Goal: Check status: Check status

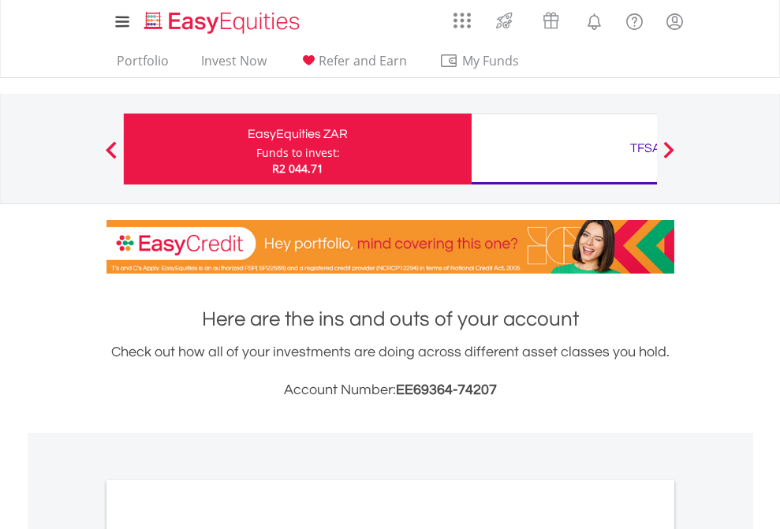
click at [256, 149] on div "Funds to invest:" at bounding box center [298, 153] width 84 height 16
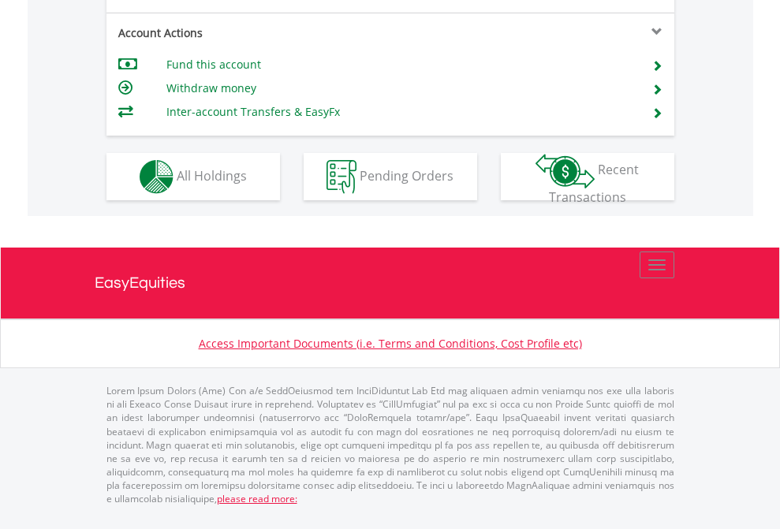
scroll to position [1511, 0]
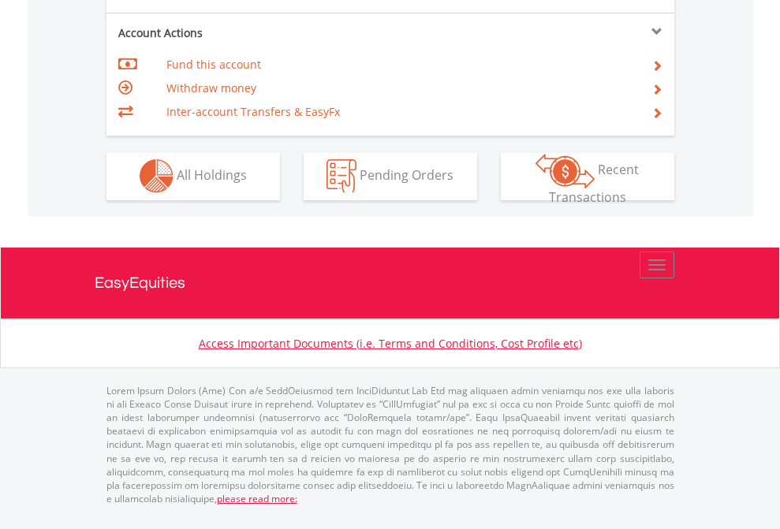
scroll to position [1344, 0]
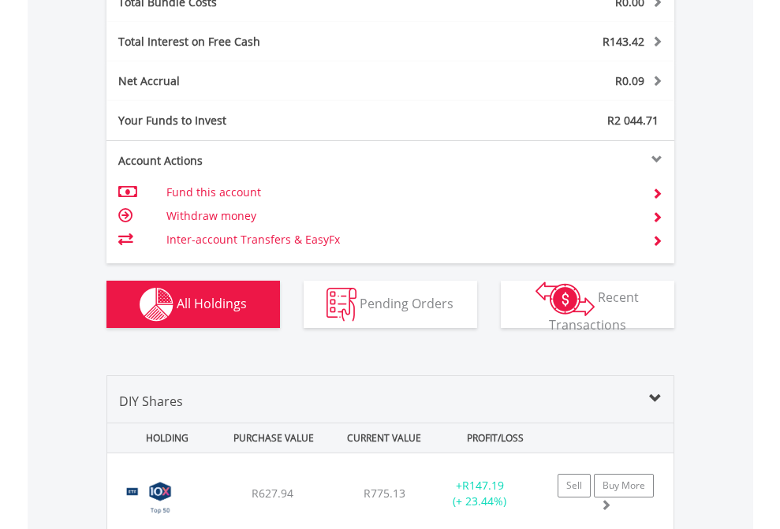
scroll to position [1848, 0]
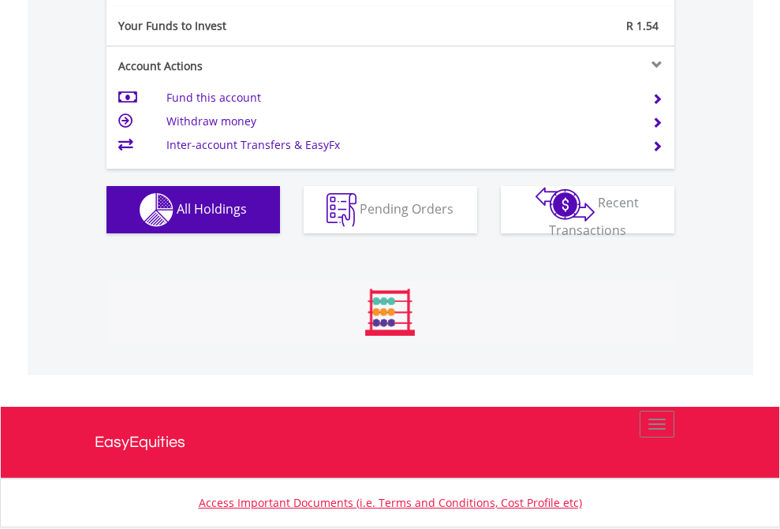
scroll to position [151, 248]
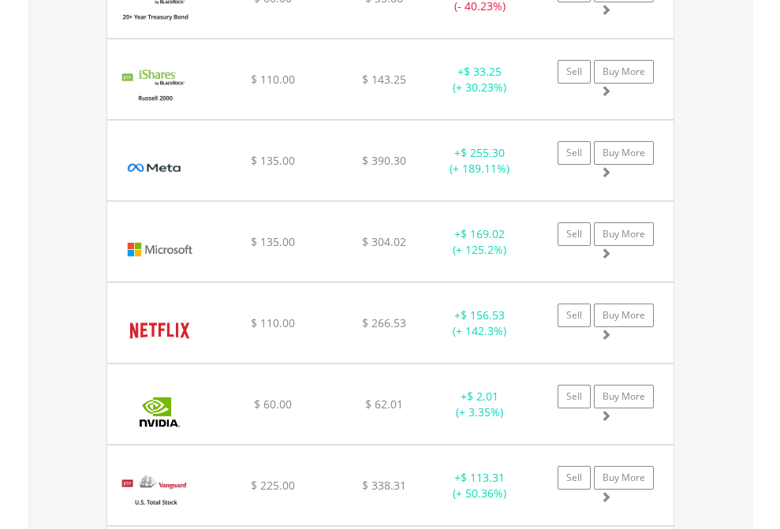
scroll to position [151, 248]
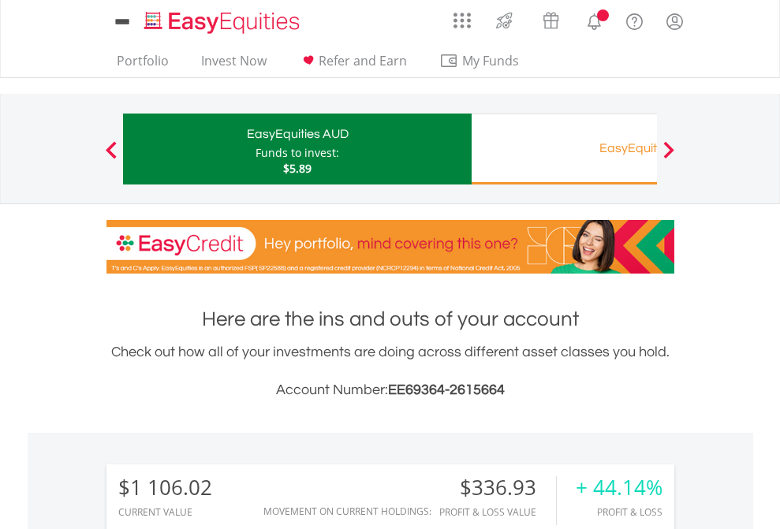
scroll to position [151, 248]
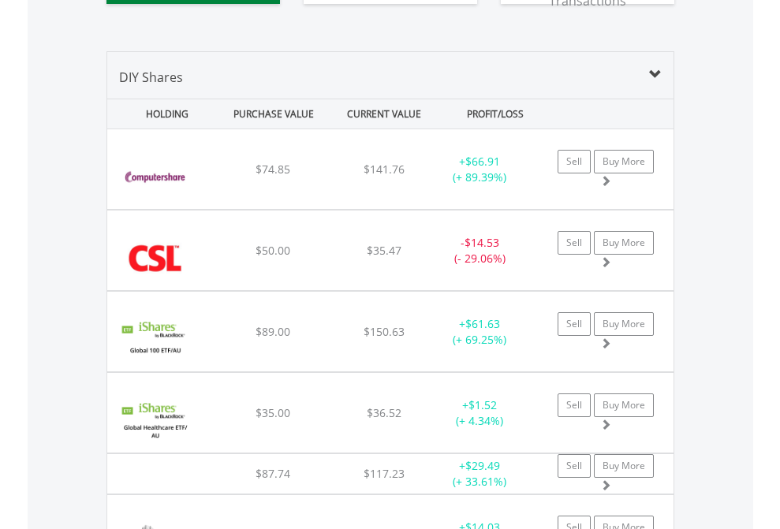
scroll to position [1785, 0]
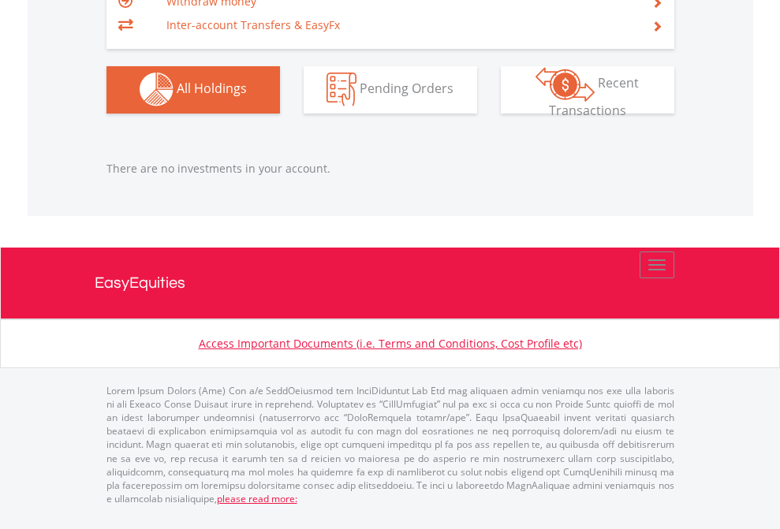
scroll to position [151, 248]
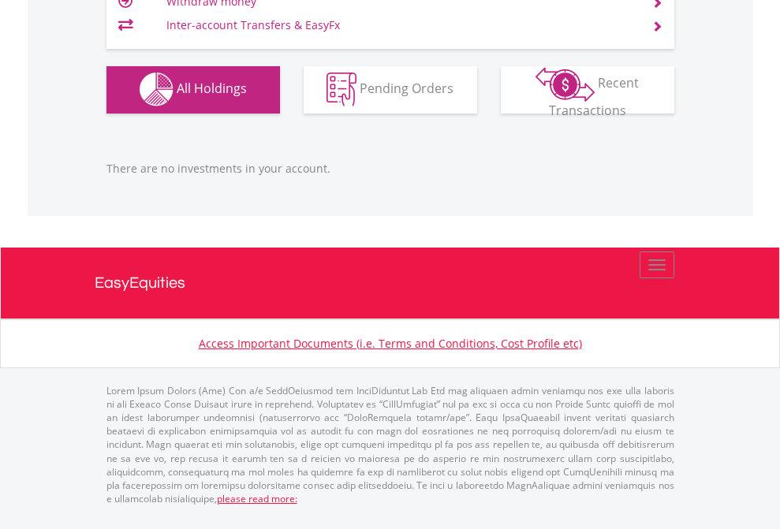
scroll to position [1561, 0]
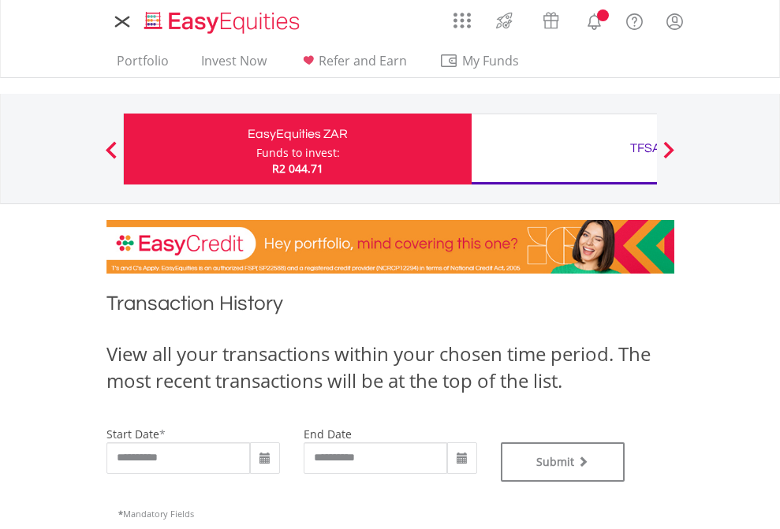
type input "**********"
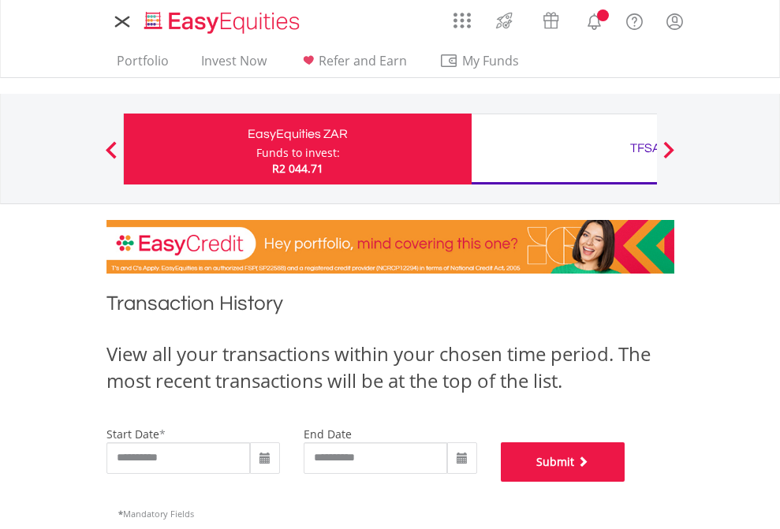
click at [625, 482] on button "Submit" at bounding box center [563, 461] width 125 height 39
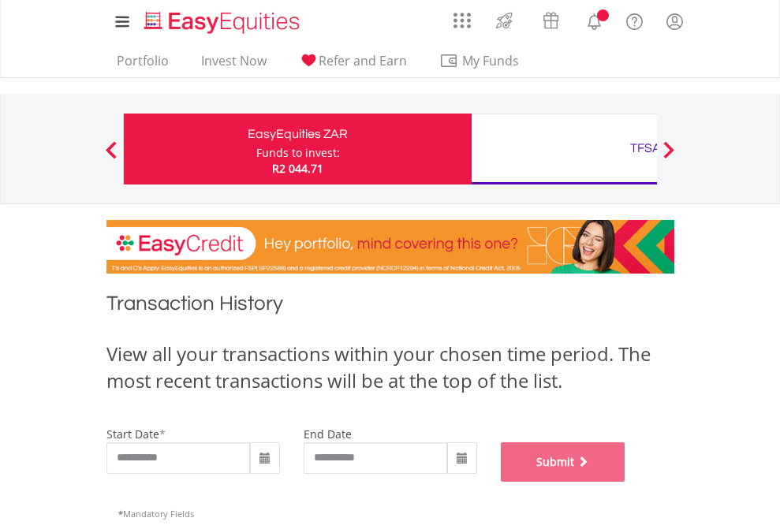
scroll to position [639, 0]
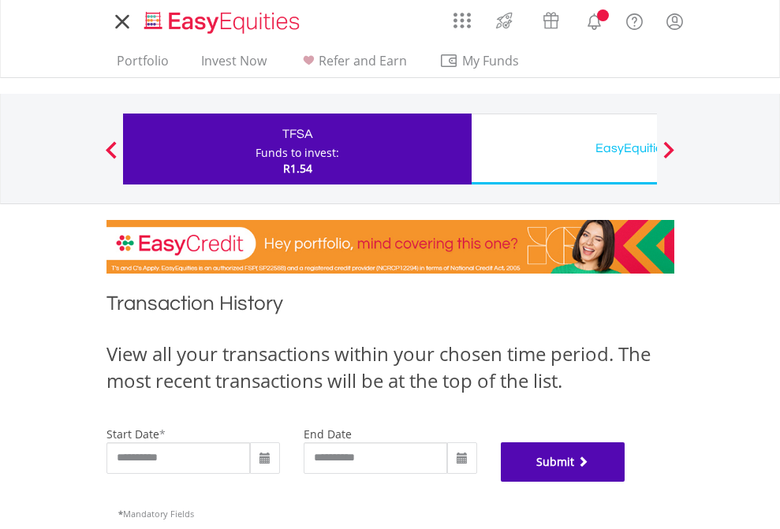
click at [625, 482] on button "Submit" at bounding box center [563, 461] width 125 height 39
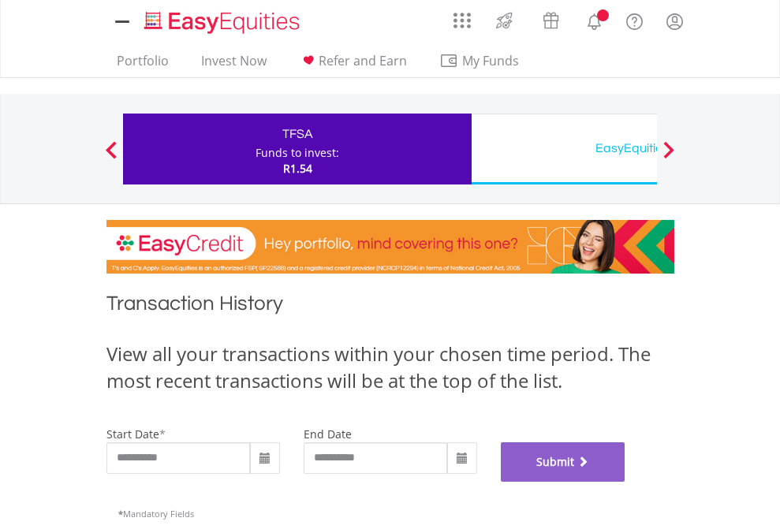
scroll to position [639, 0]
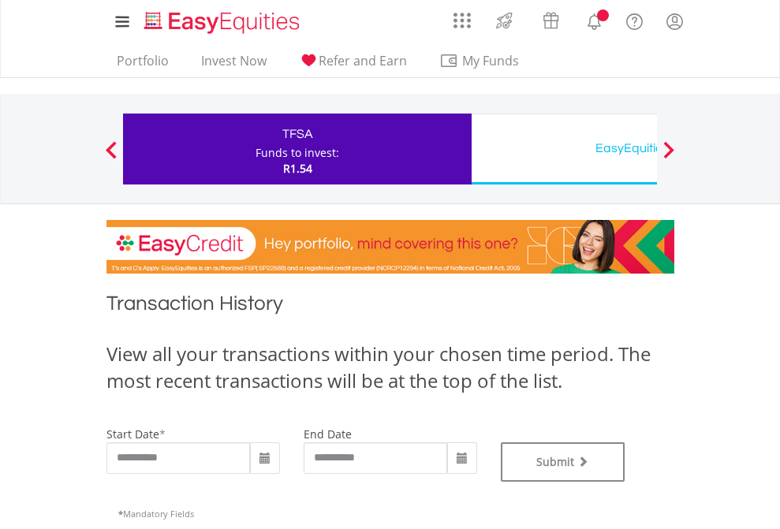
click at [564, 149] on div "EasyEquities USD" at bounding box center [645, 148] width 329 height 22
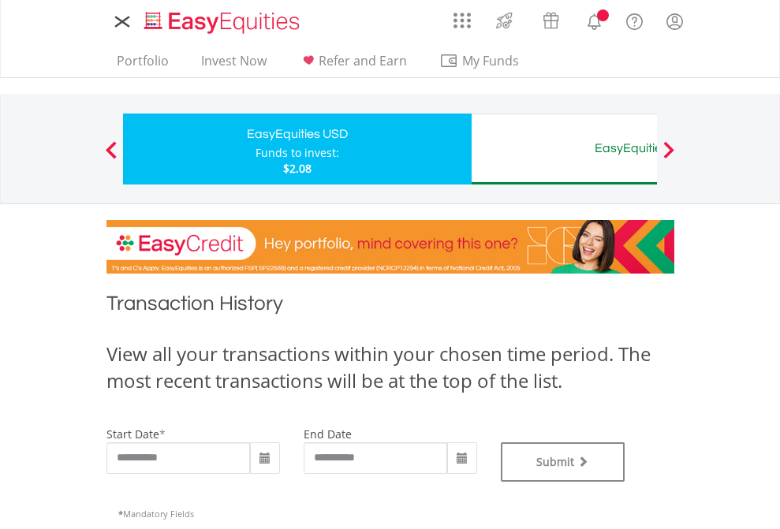
type input "**********"
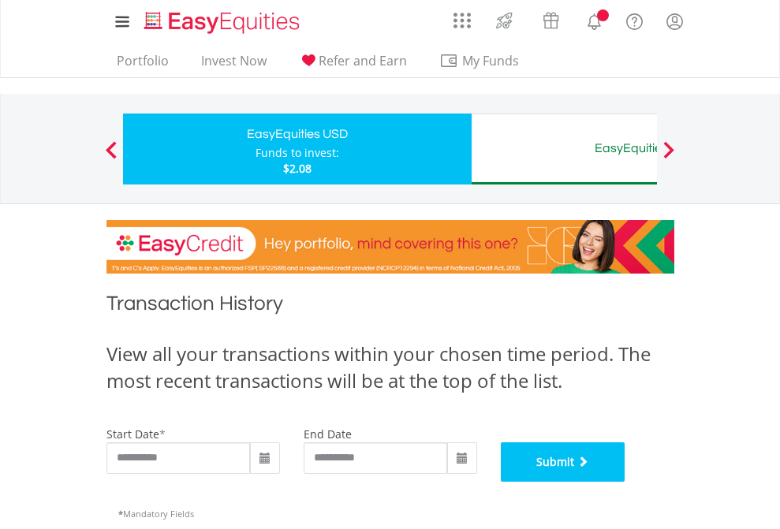
click at [625, 482] on button "Submit" at bounding box center [563, 461] width 125 height 39
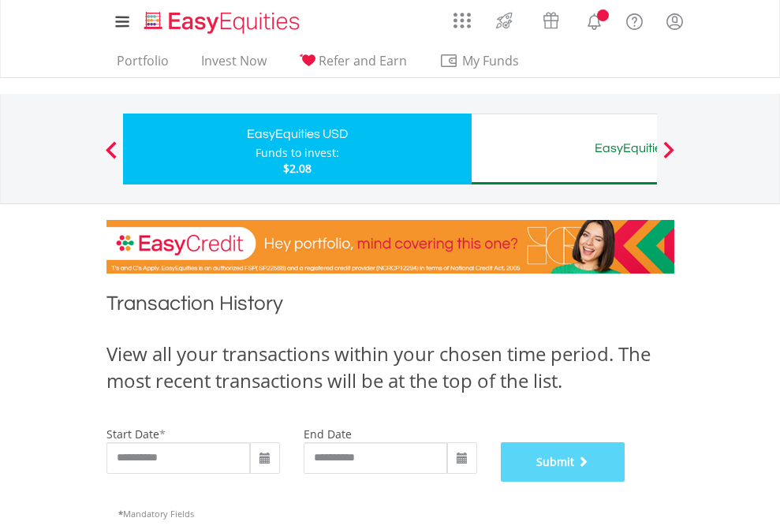
scroll to position [639, 0]
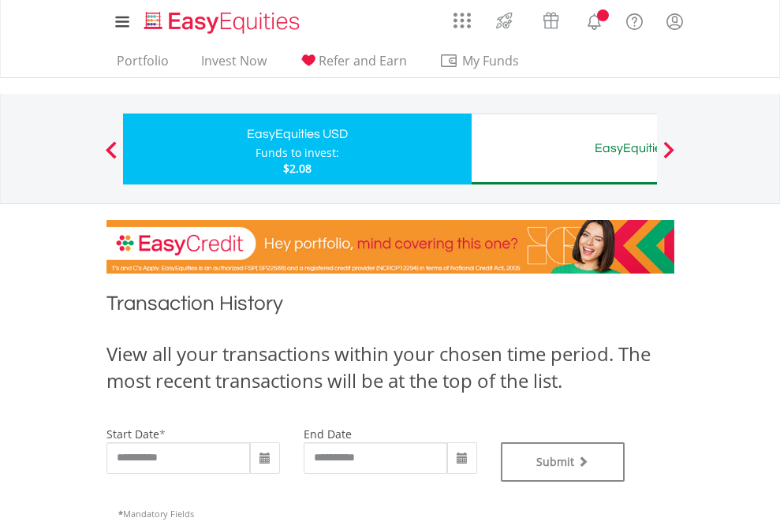
click at [564, 149] on div "EasyEquities AUD" at bounding box center [645, 148] width 329 height 22
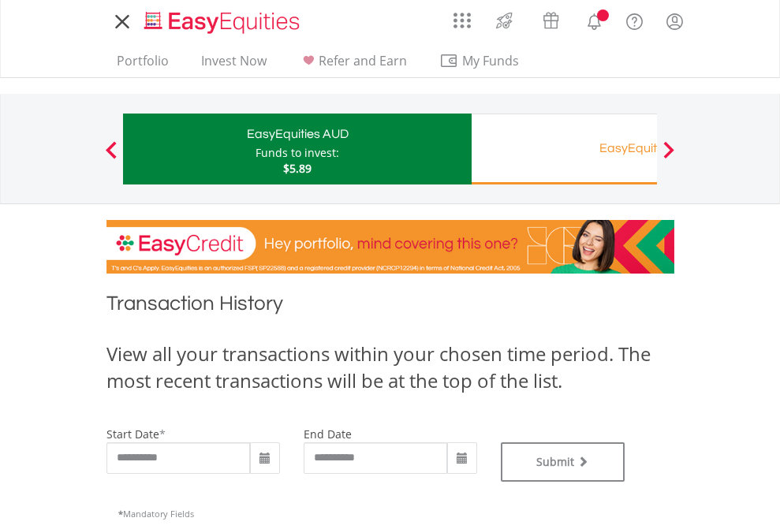
type input "**********"
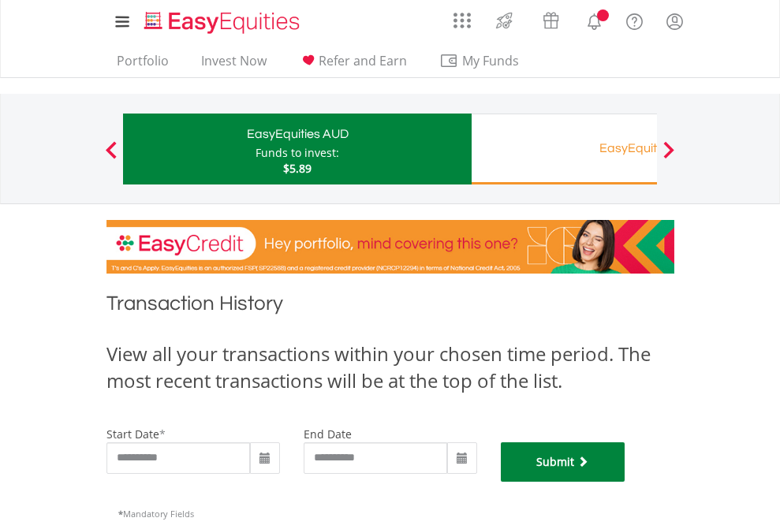
click at [625, 482] on button "Submit" at bounding box center [563, 461] width 125 height 39
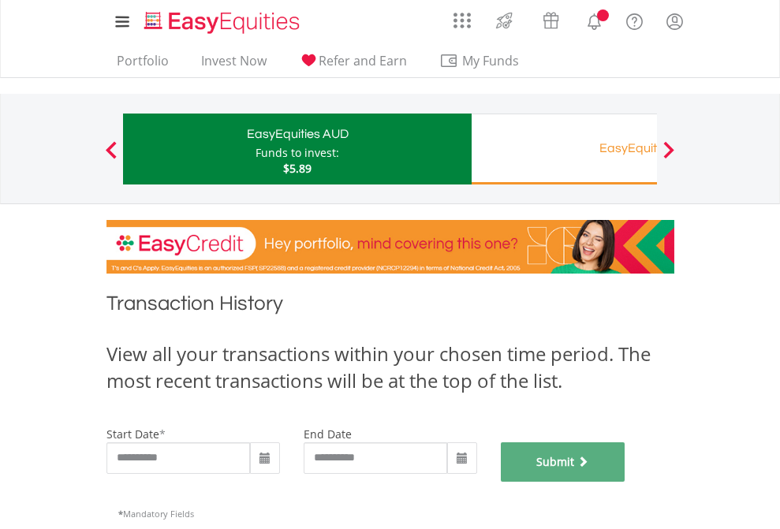
scroll to position [639, 0]
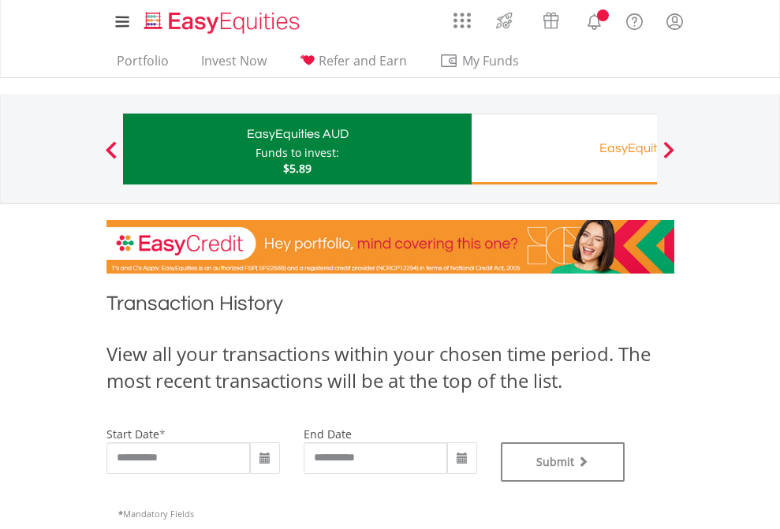
click at [255, 149] on div "Funds to invest:" at bounding box center [297, 153] width 84 height 16
type input "**********"
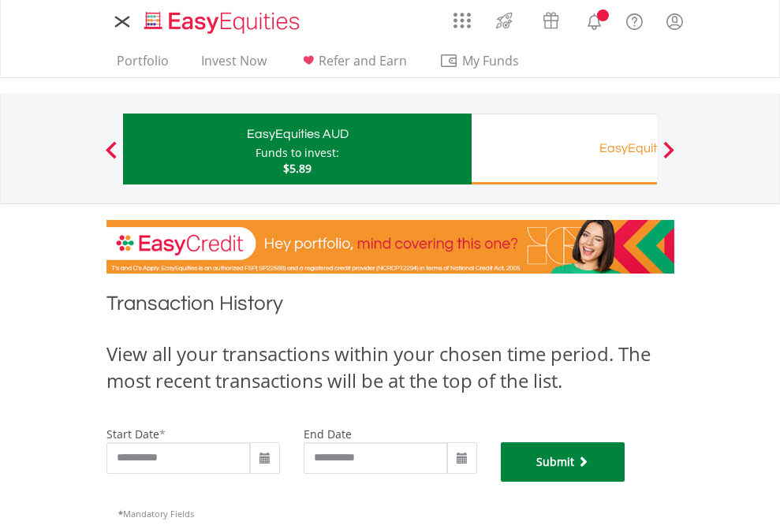
click at [625, 482] on button "Submit" at bounding box center [563, 461] width 125 height 39
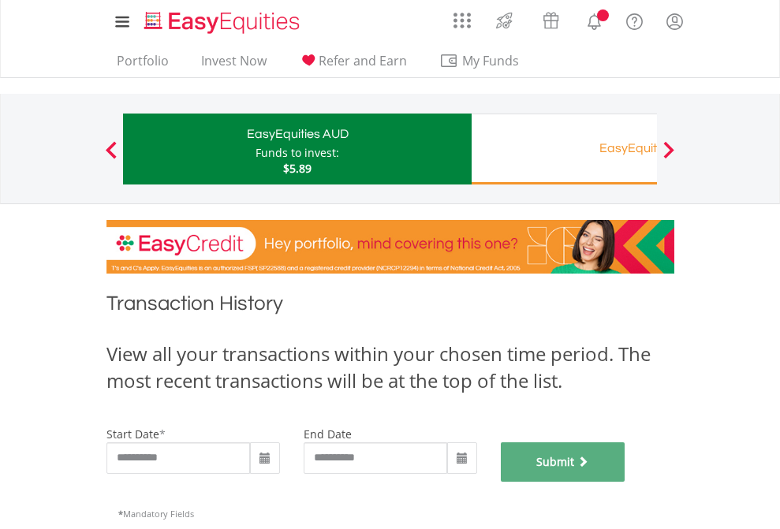
scroll to position [639, 0]
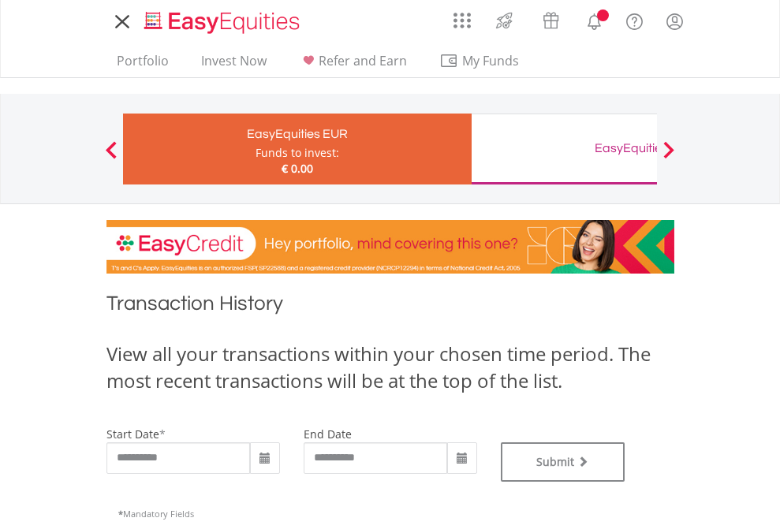
type input "**********"
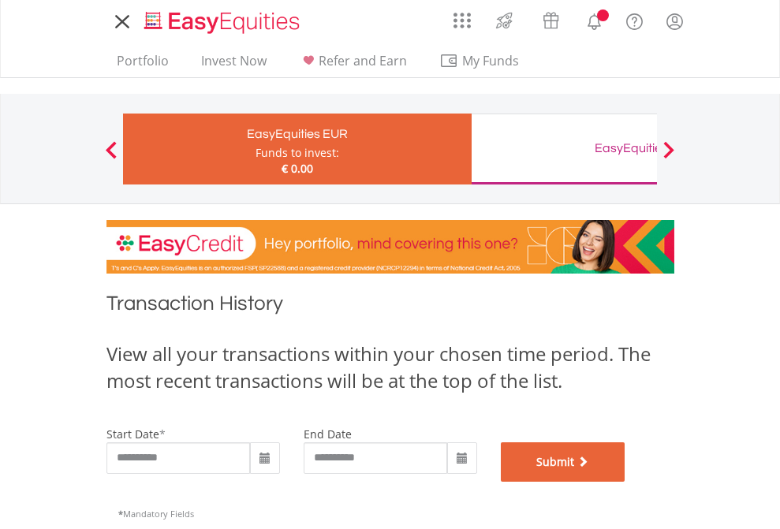
click at [625, 482] on button "Submit" at bounding box center [563, 461] width 125 height 39
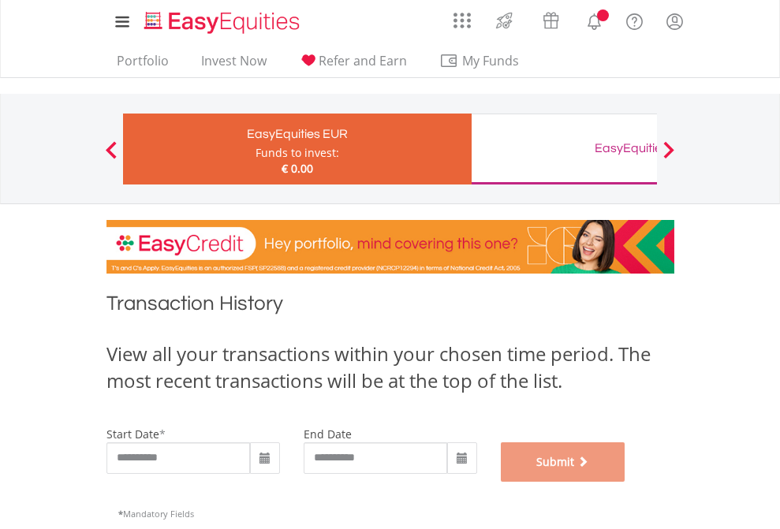
scroll to position [639, 0]
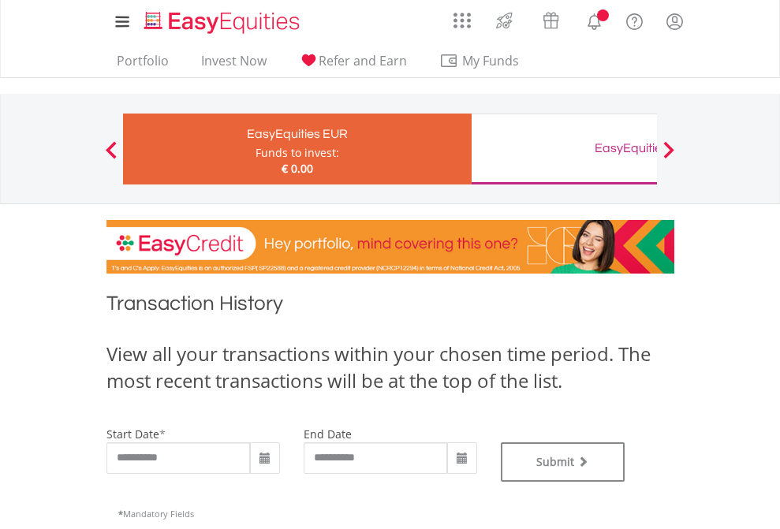
click at [564, 149] on div "EasyEquities GBP" at bounding box center [645, 148] width 329 height 22
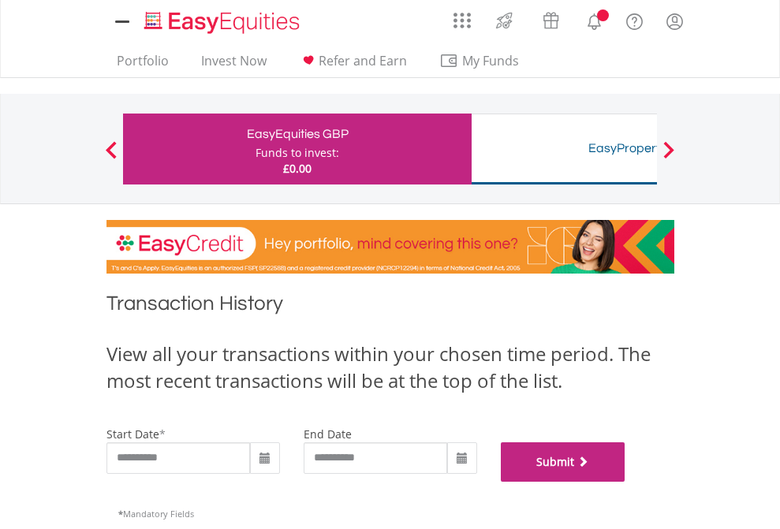
click at [625, 482] on button "Submit" at bounding box center [563, 461] width 125 height 39
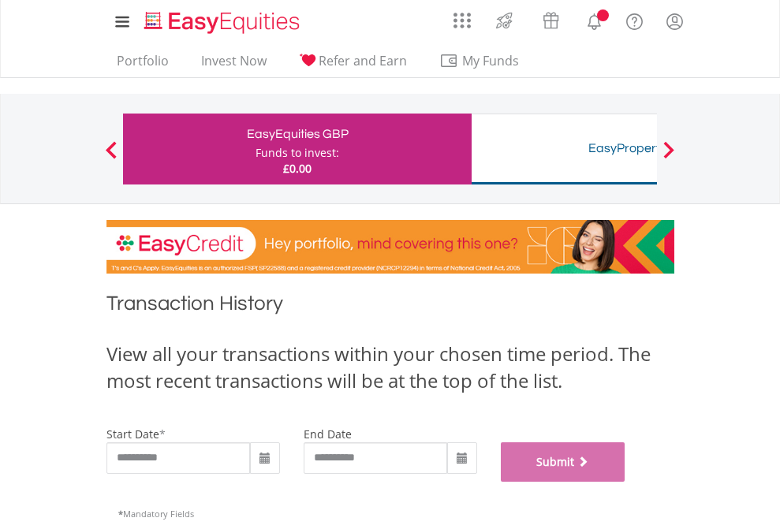
scroll to position [639, 0]
